Goal: Submit feedback/report problem: Submit feedback/report problem

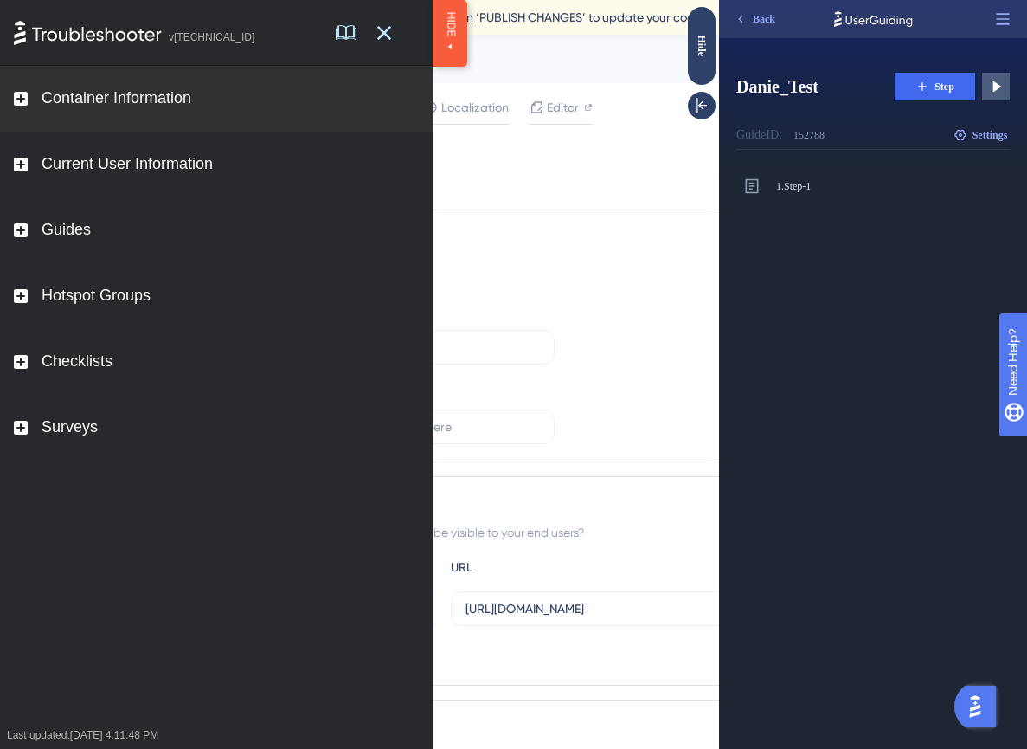
click at [116, 86] on div "Container Information" at bounding box center [216, 99] width 433 height 66
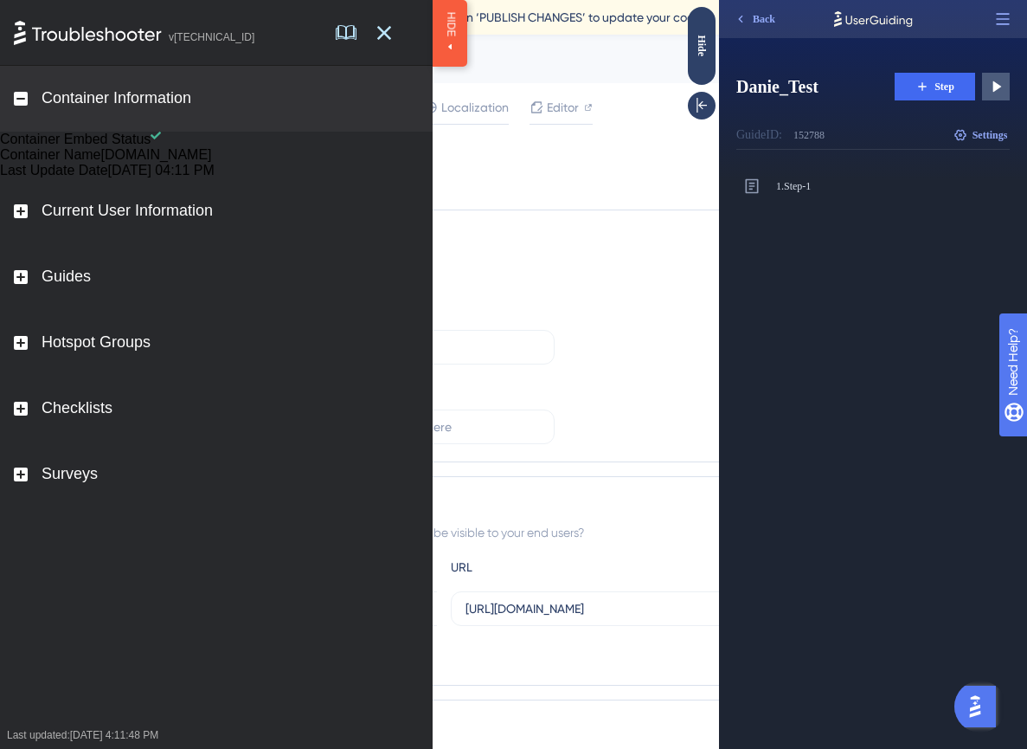
click at [116, 86] on div "Container Information" at bounding box center [216, 99] width 433 height 66
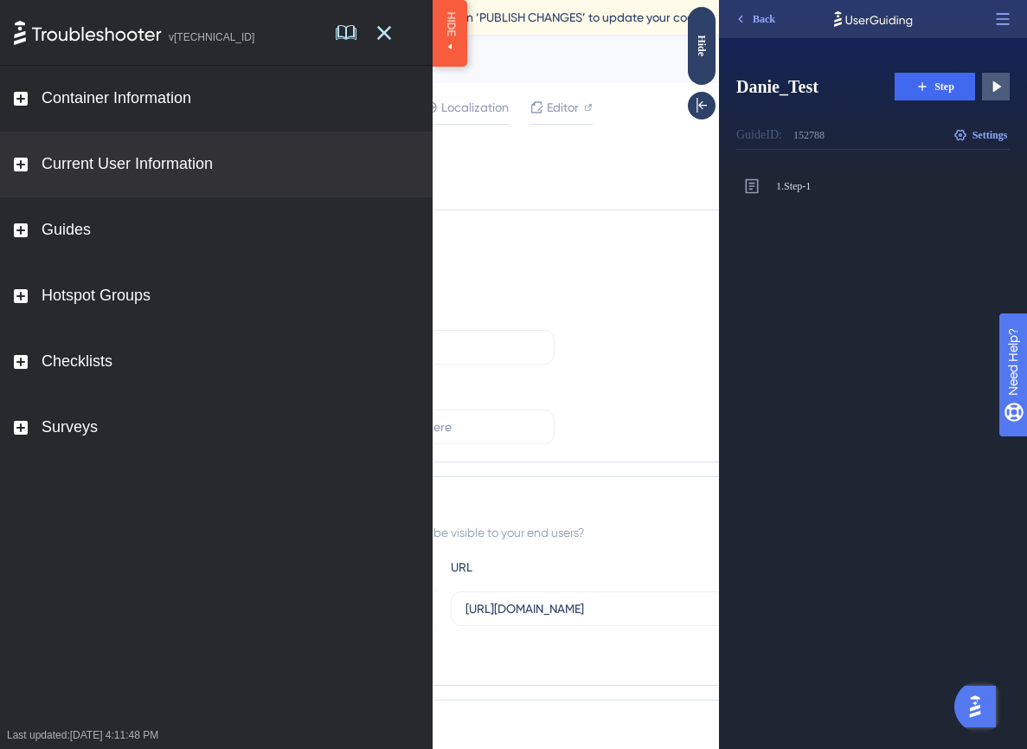
click at [119, 170] on div "Current User Information" at bounding box center [127, 164] width 171 height 19
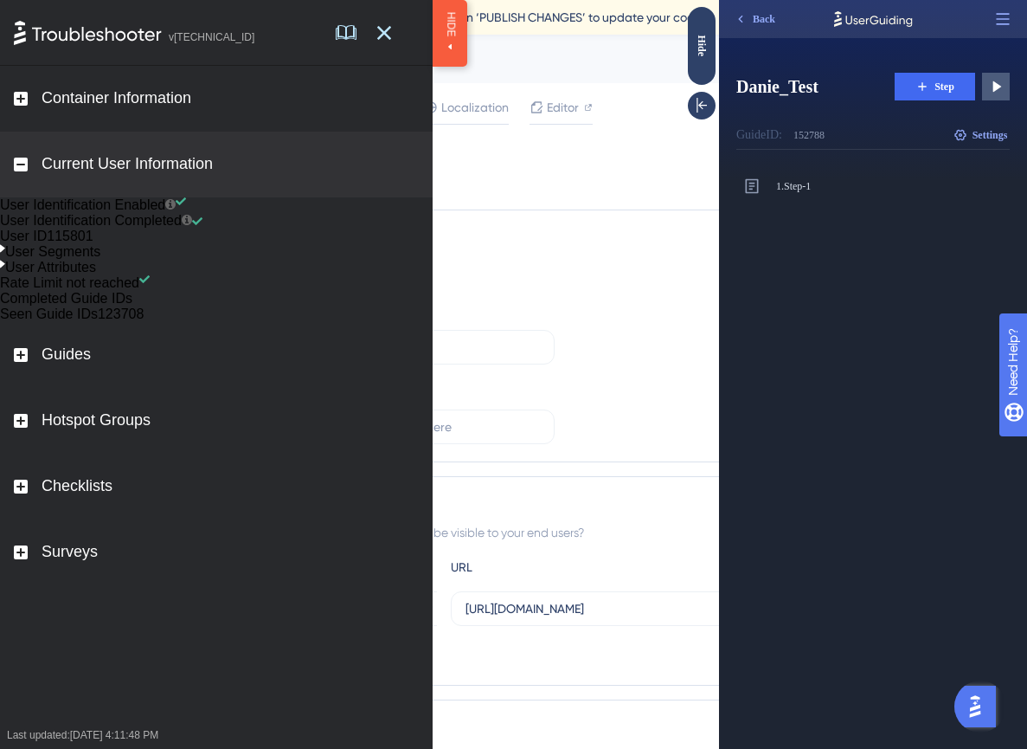
click at [119, 170] on div "Current User Information" at bounding box center [127, 164] width 171 height 19
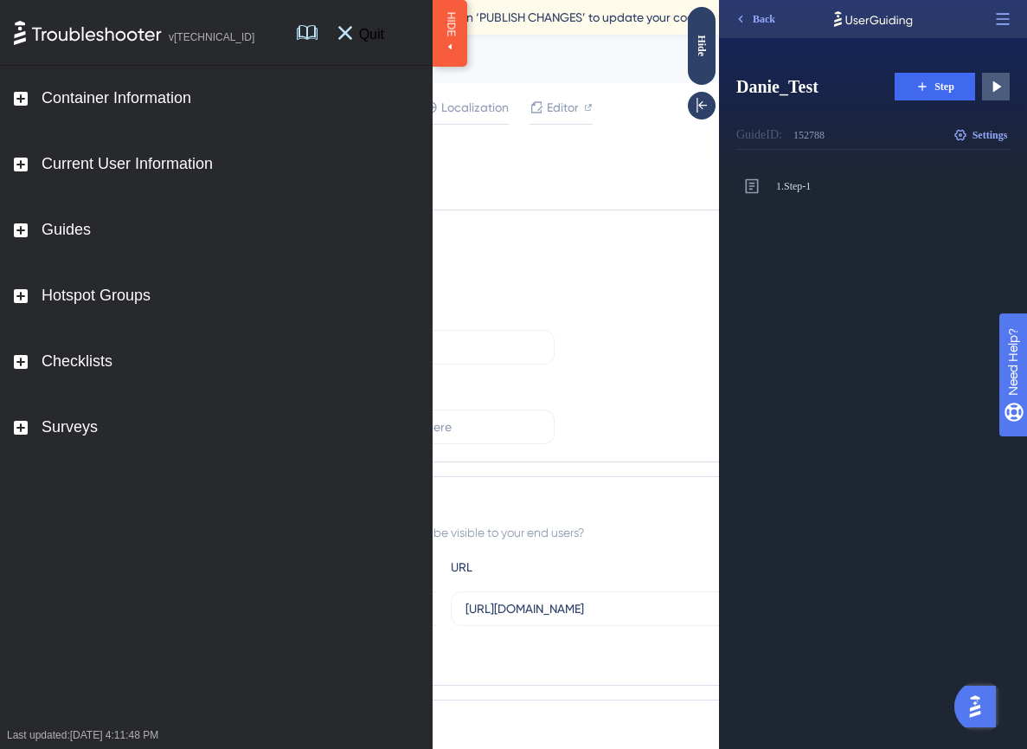
drag, startPoint x: 563, startPoint y: 272, endPoint x: 378, endPoint y: 52, distance: 287.5
click at [380, 42] on span "Quit" at bounding box center [371, 32] width 39 height 18
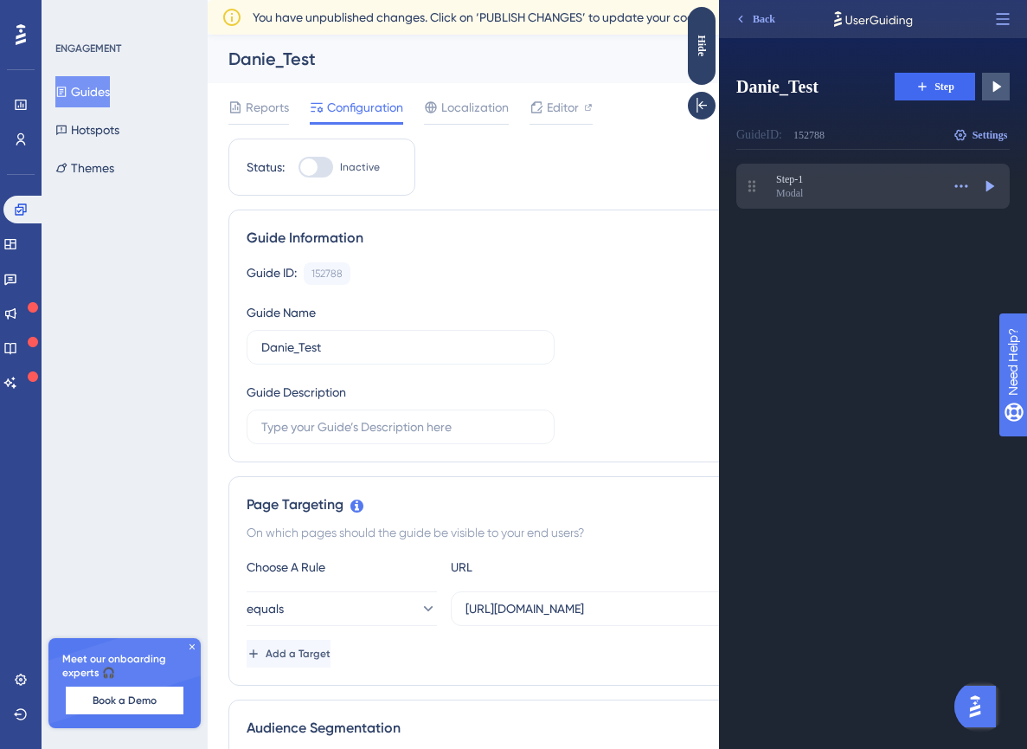
click at [854, 179] on span "Step-1" at bounding box center [858, 179] width 164 height 14
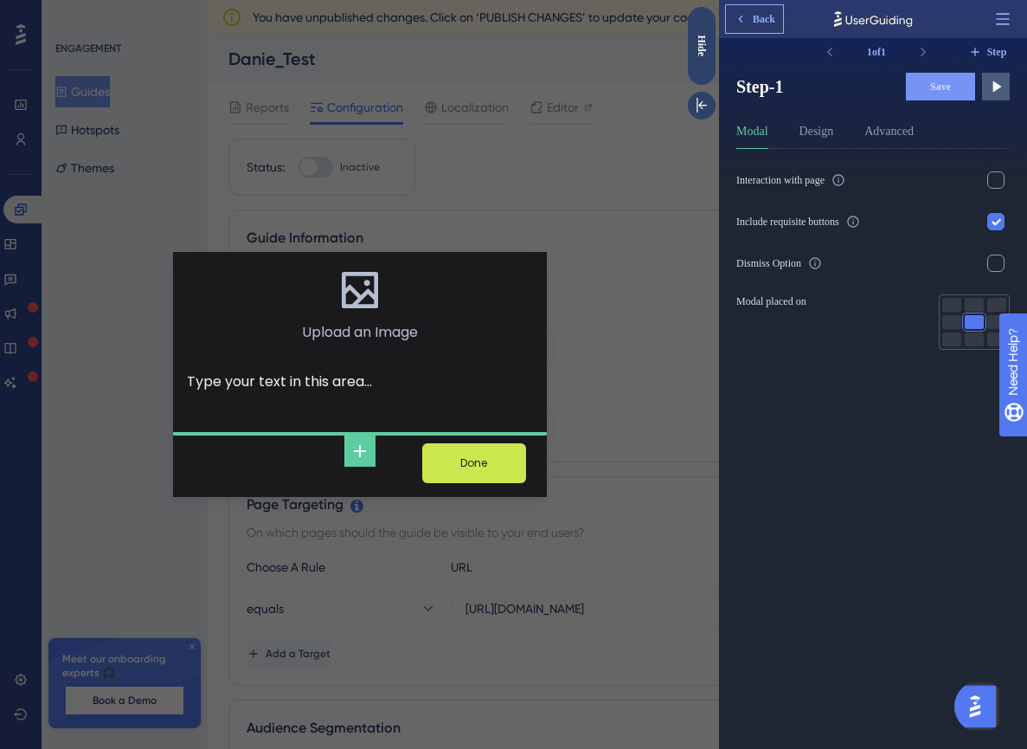
click at [750, 8] on button "Back" at bounding box center [754, 19] width 57 height 28
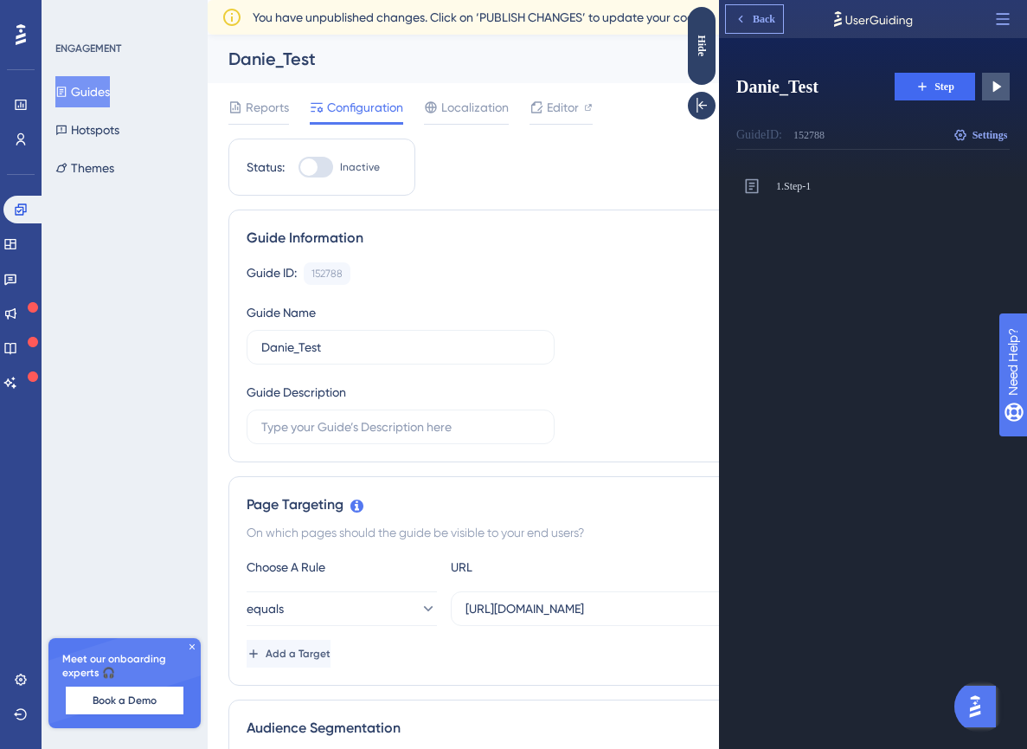
click at [737, 20] on icon at bounding box center [741, 19] width 14 height 14
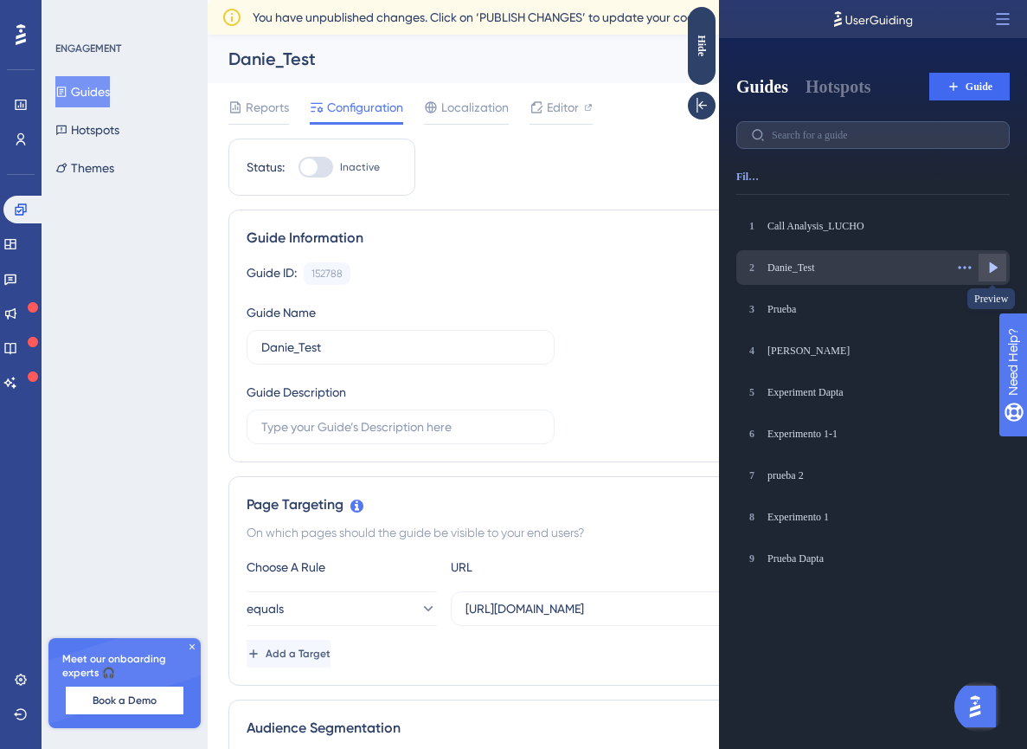
click at [989, 266] on icon at bounding box center [992, 267] width 17 height 17
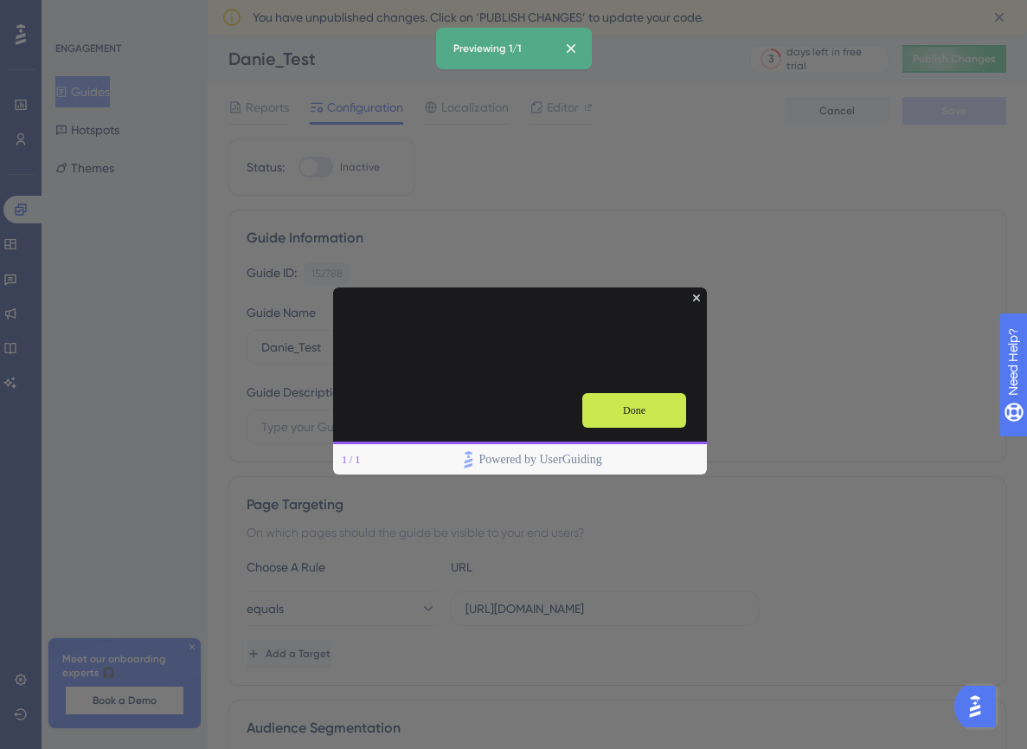
click at [696, 300] on div at bounding box center [520, 307] width 374 height 42
click at [698, 298] on icon "Close Preview" at bounding box center [696, 296] width 7 height 7
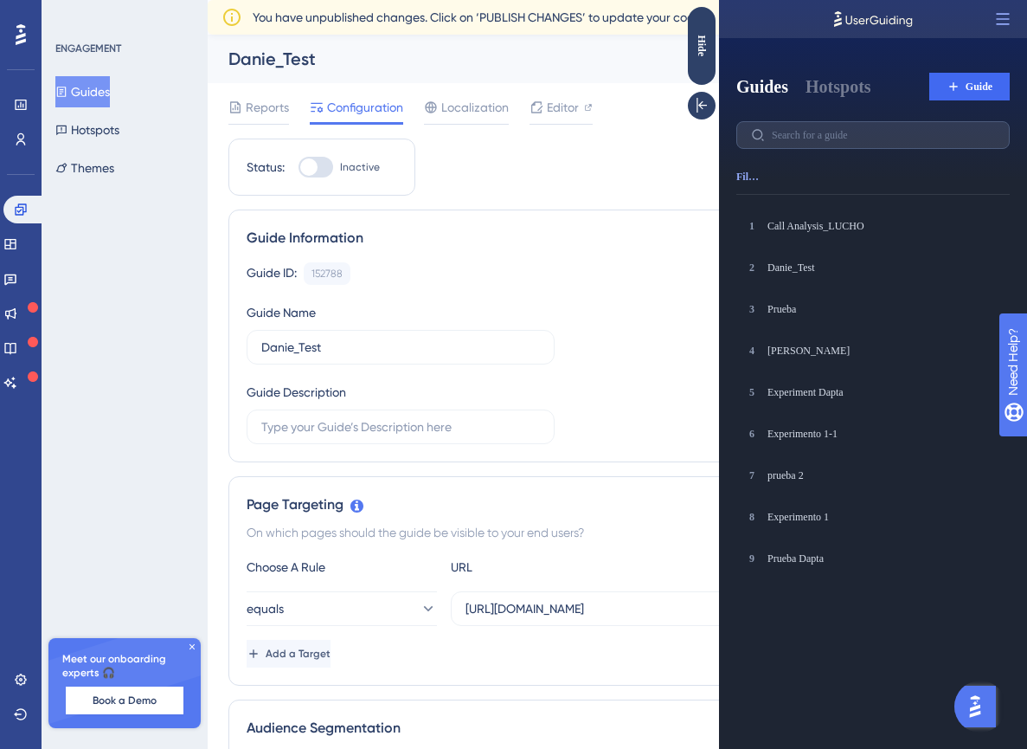
click at [975, 709] on img "Open AI Assistant Launcher" at bounding box center [975, 706] width 31 height 31
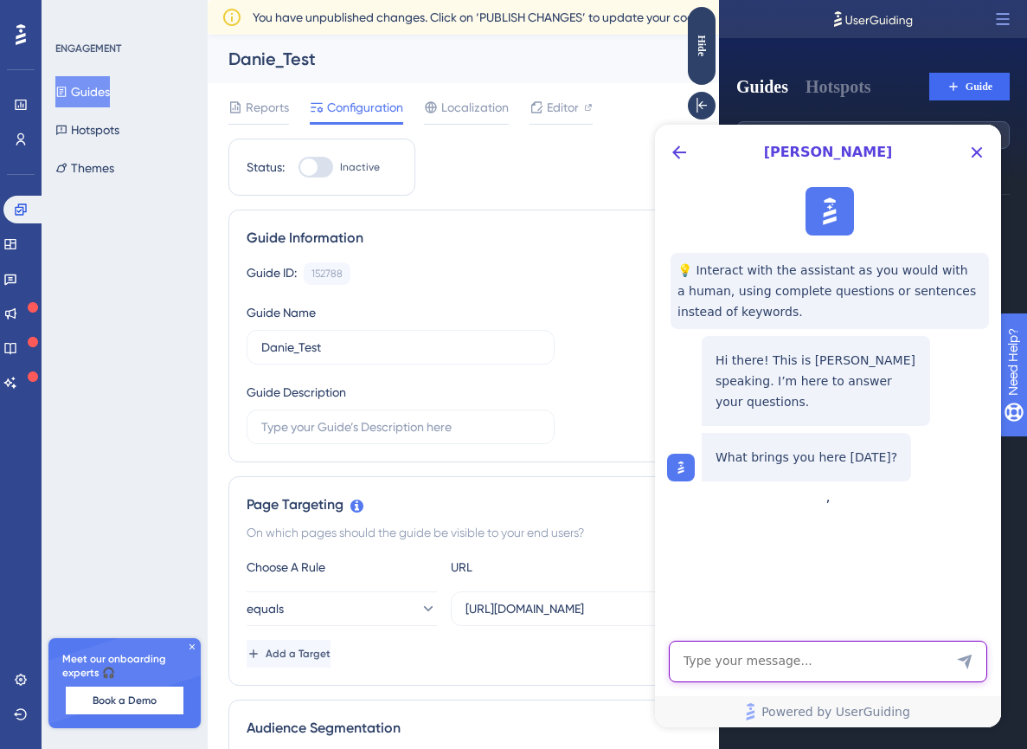
click at [784, 666] on textarea "AI Assistant Text Input" at bounding box center [828, 661] width 318 height 42
click at [776, 654] on textarea "AI Assistant Text Input" at bounding box center [828, 661] width 318 height 42
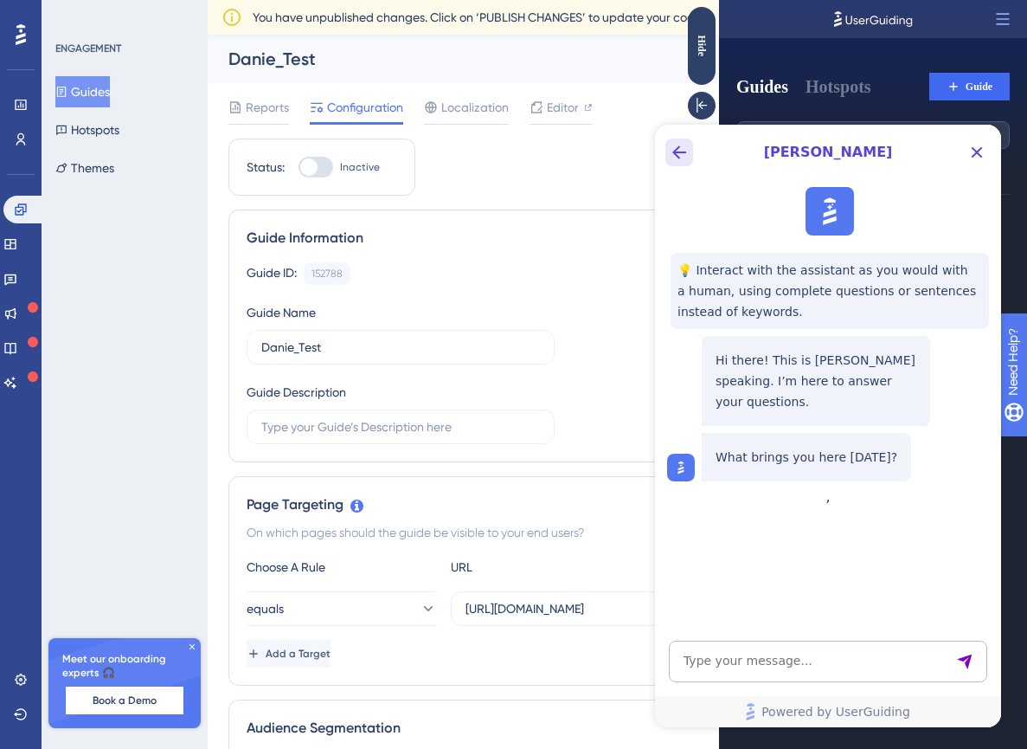
click at [673, 147] on icon "Back Button" at bounding box center [679, 152] width 21 height 21
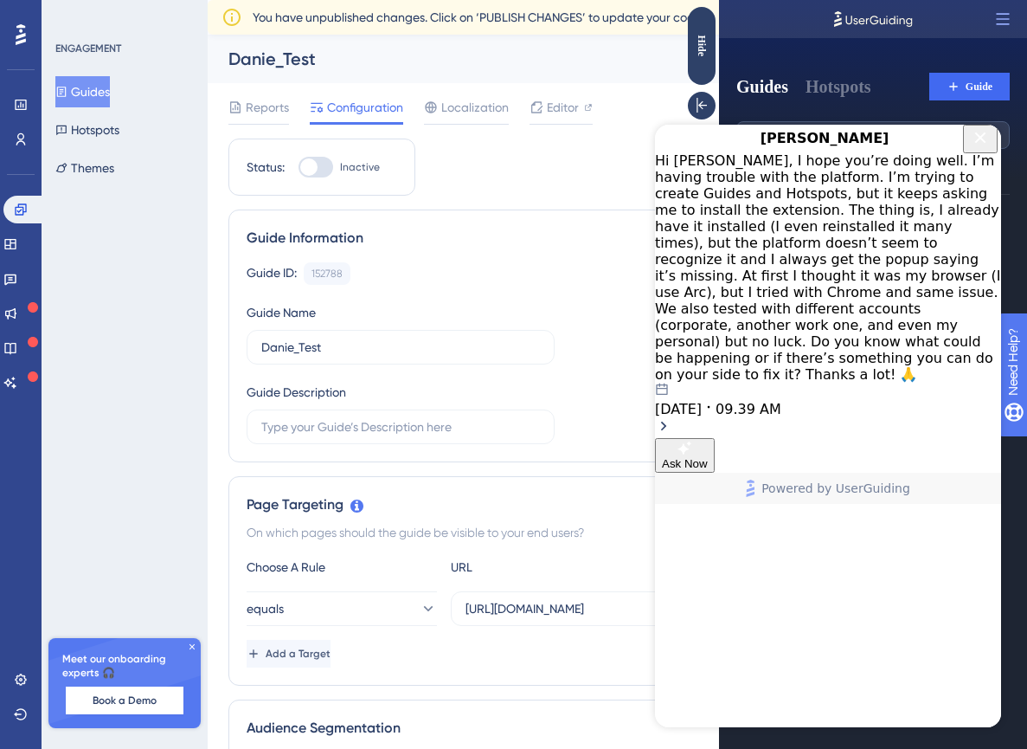
click at [868, 383] on div "[DATE] 09.39 AM" at bounding box center [828, 400] width 346 height 35
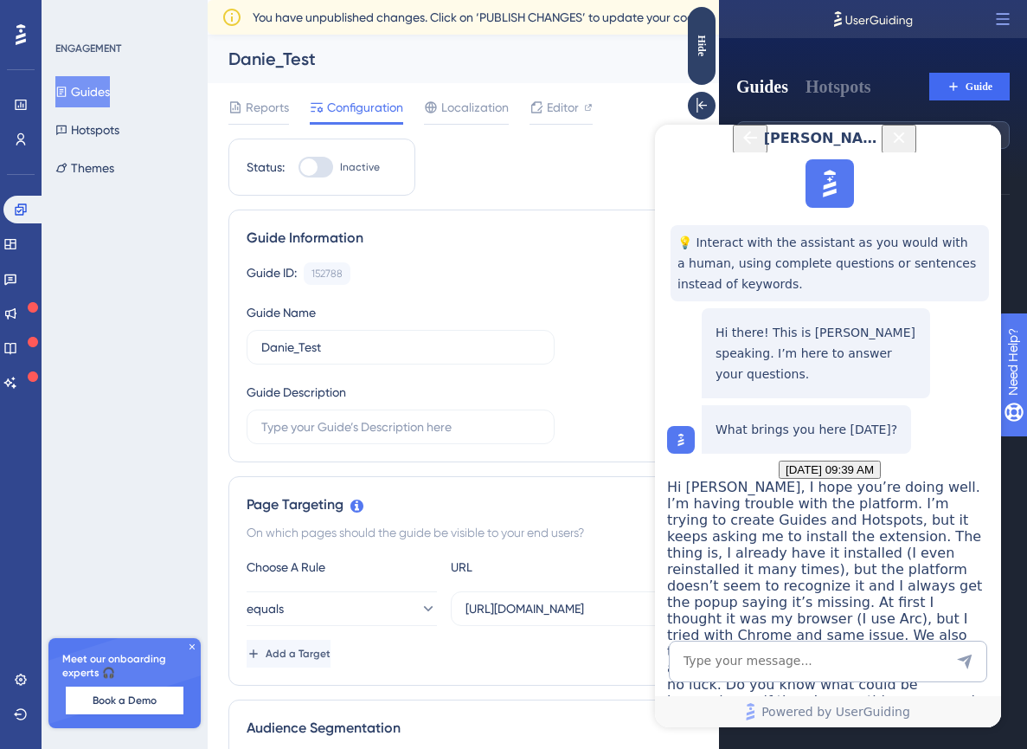
scroll to position [1395, 0]
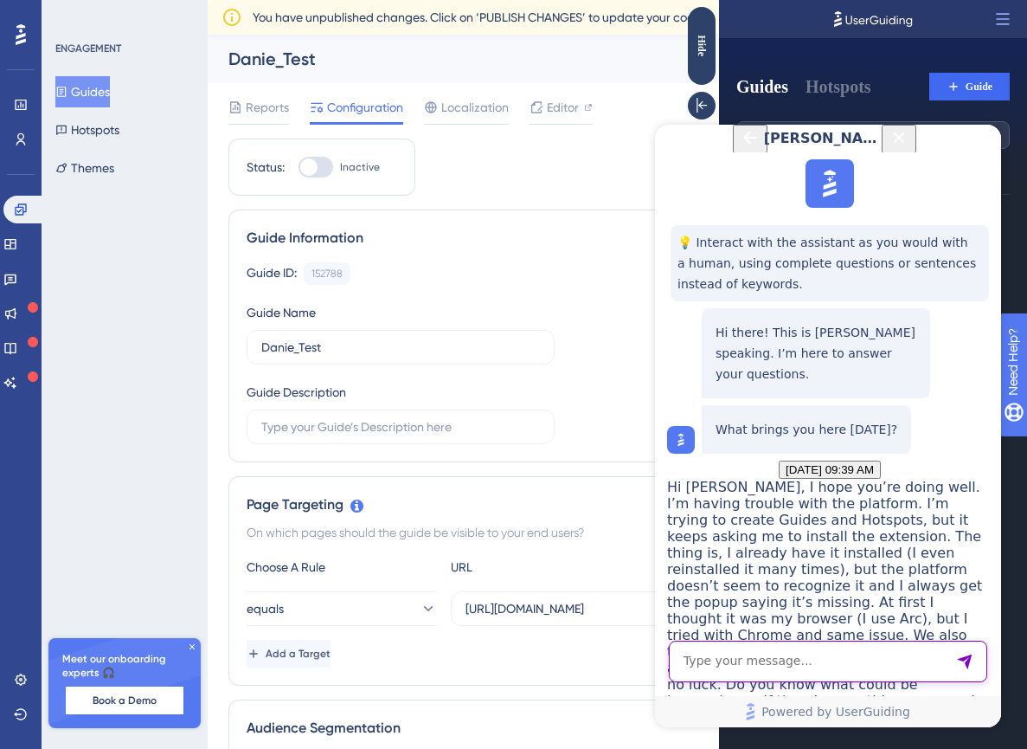
drag, startPoint x: 774, startPoint y: 668, endPoint x: 762, endPoint y: 644, distance: 27.1
click at [774, 668] on textarea "AI Assistant Text Input" at bounding box center [828, 661] width 318 height 42
paste textarea "“I already finished reviewing the guide and everything is in order. It’s instal…"
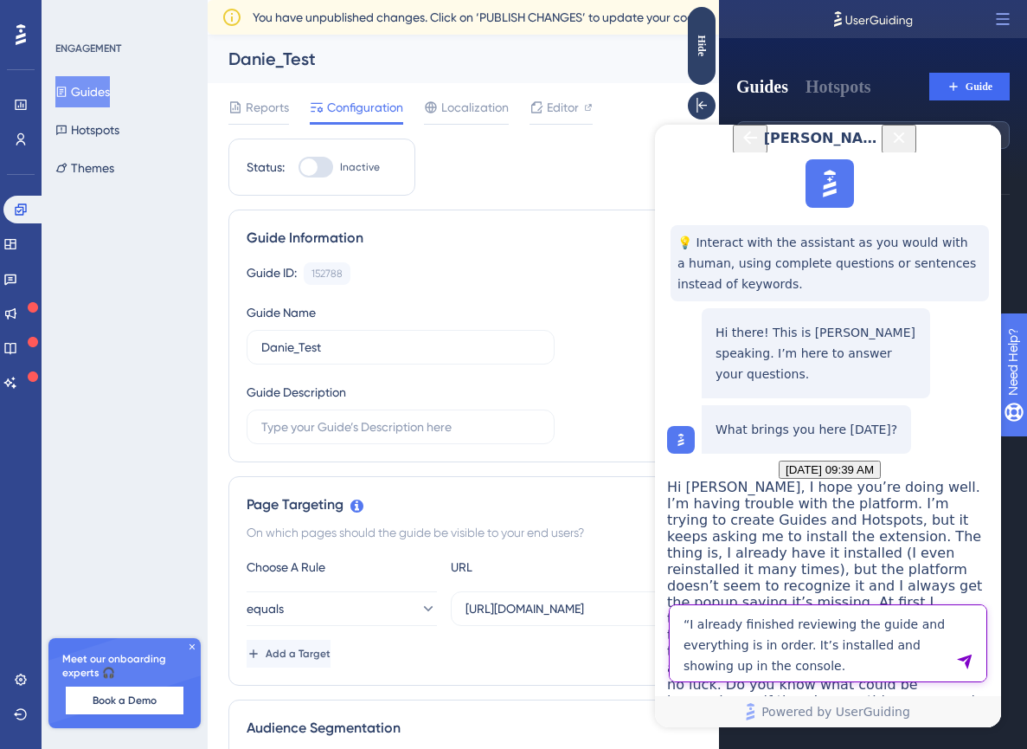
type textarea "“I already finished reviewing the guide and everything is in order. It’s instal…"
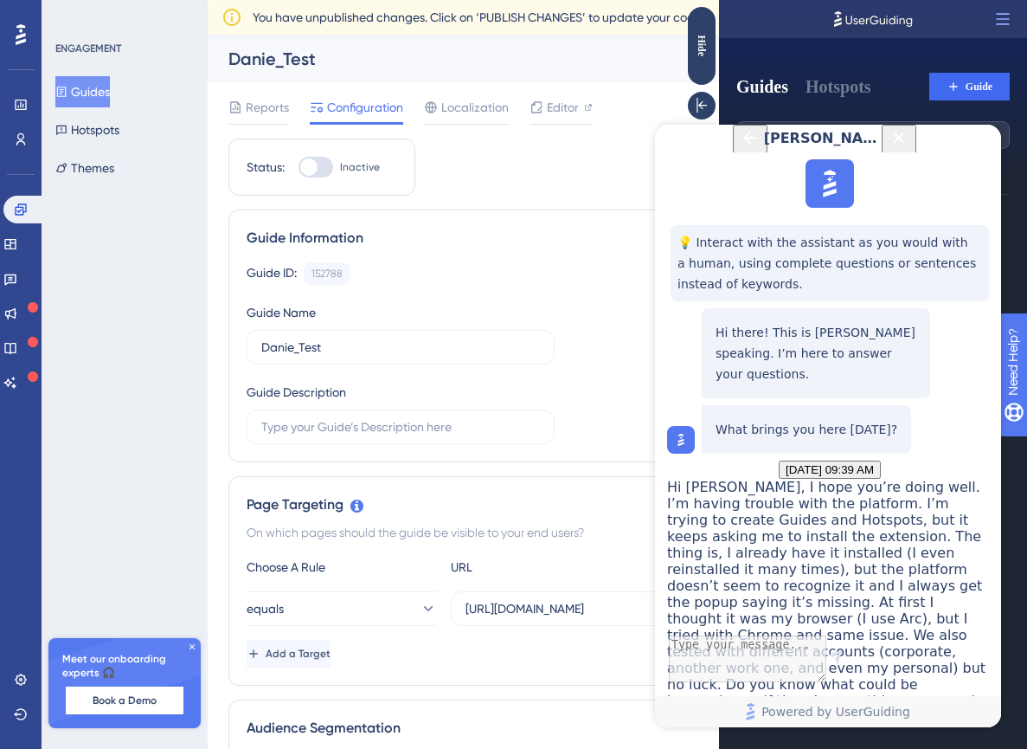
scroll to position [1572, 0]
